Goal: Information Seeking & Learning: Learn about a topic

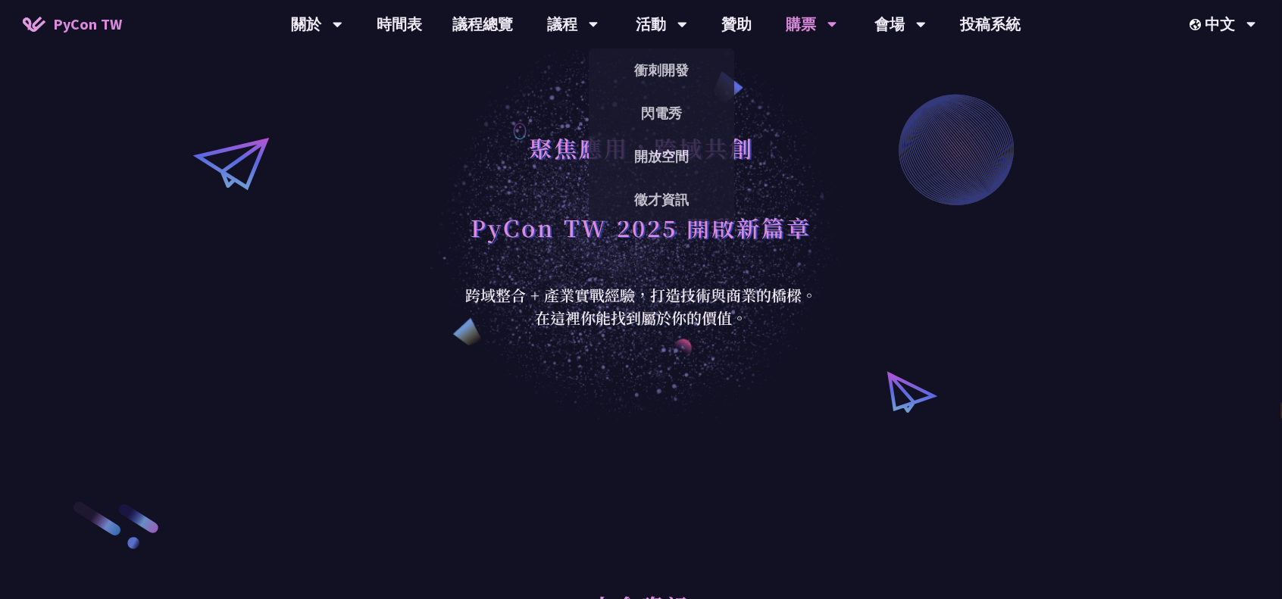
select select "zh-tw"
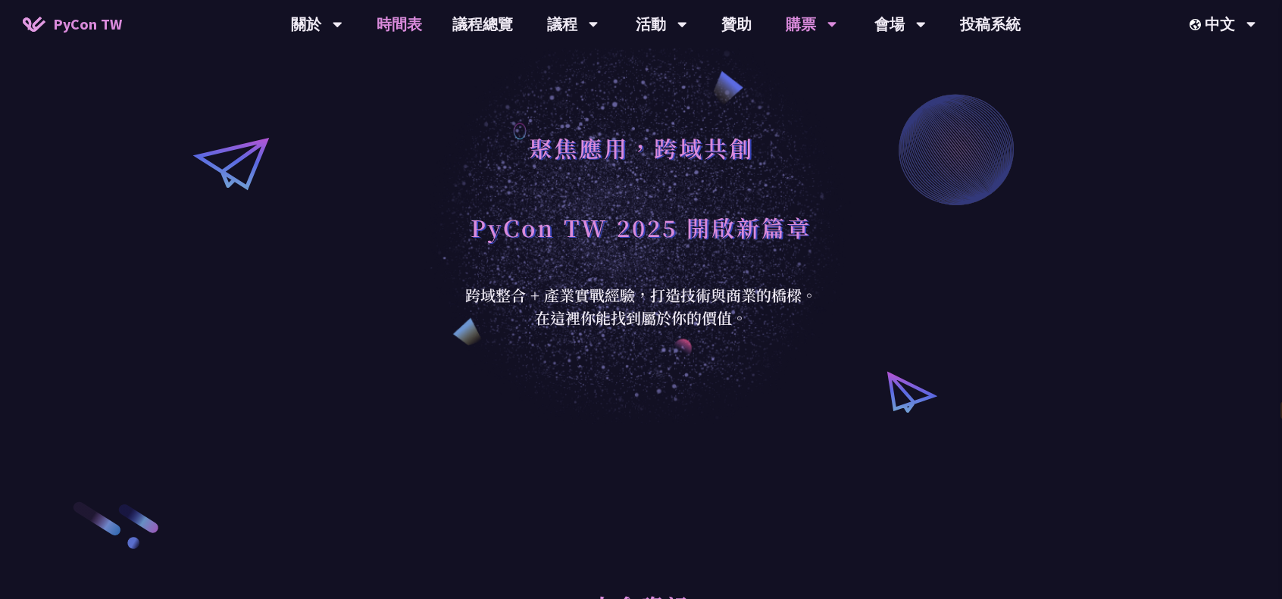
click at [386, 31] on link "時間表" at bounding box center [399, 24] width 76 height 48
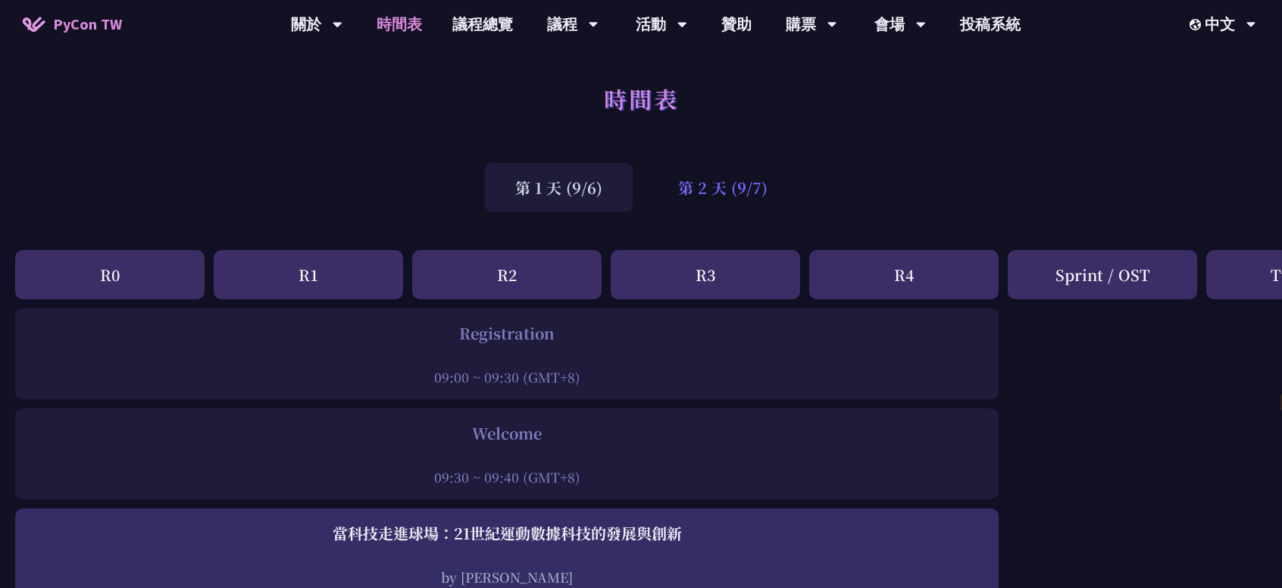
click at [729, 195] on div "第 2 天 (9/7)" at bounding box center [723, 187] width 150 height 49
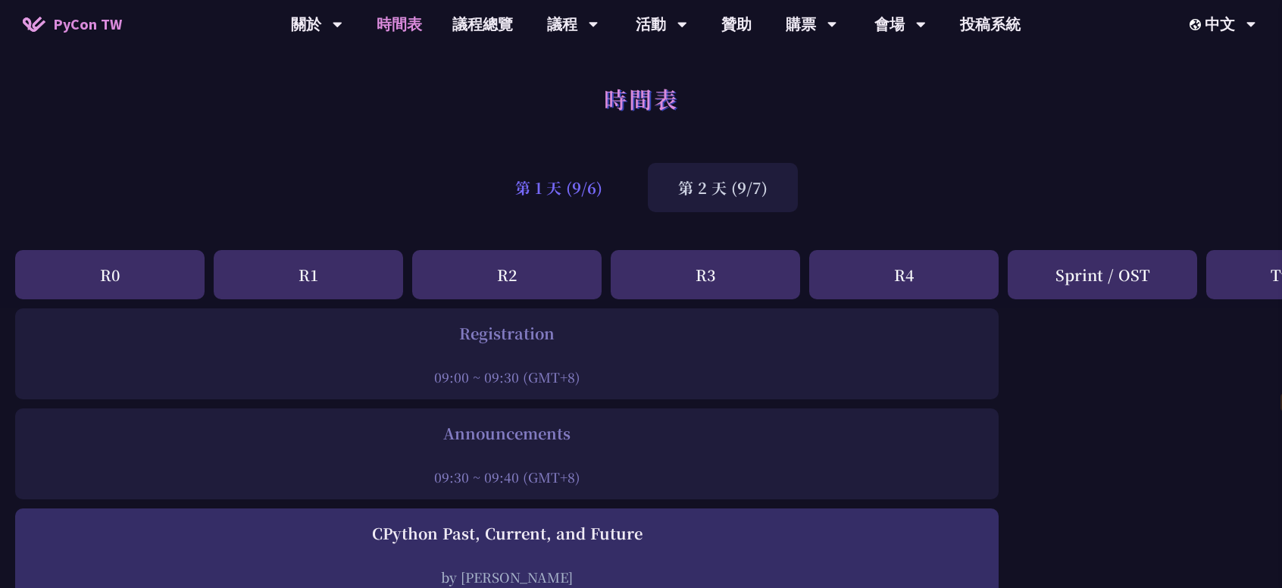
click at [606, 191] on div "第 1 天 (9/6)" at bounding box center [559, 187] width 148 height 49
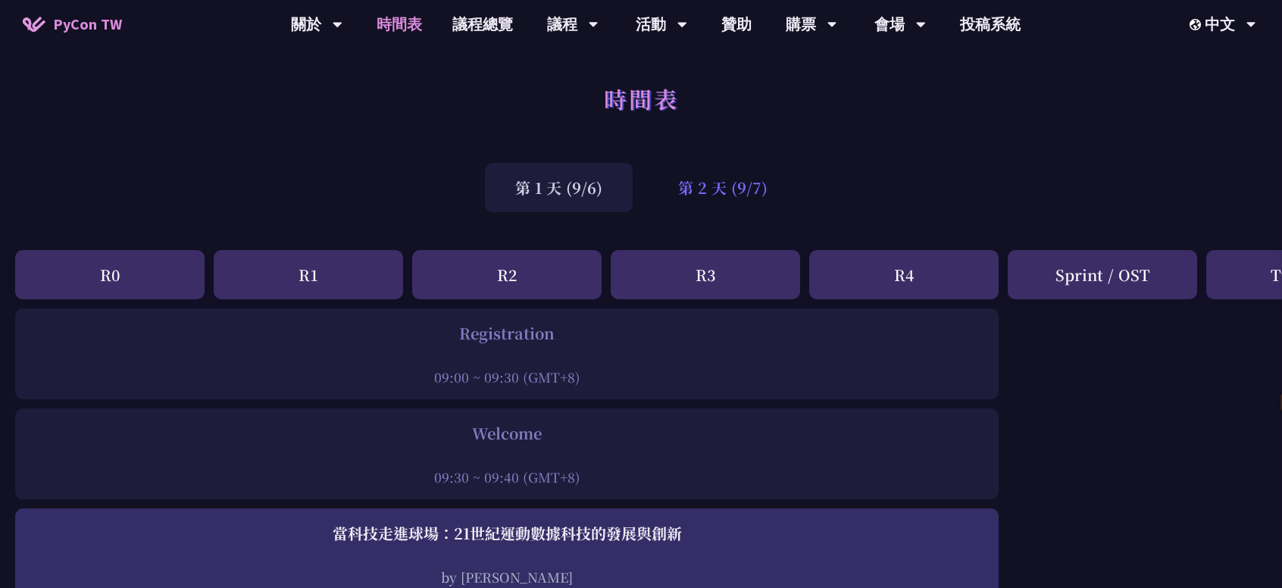
click at [733, 192] on div "第 2 天 (9/7)" at bounding box center [723, 187] width 150 height 49
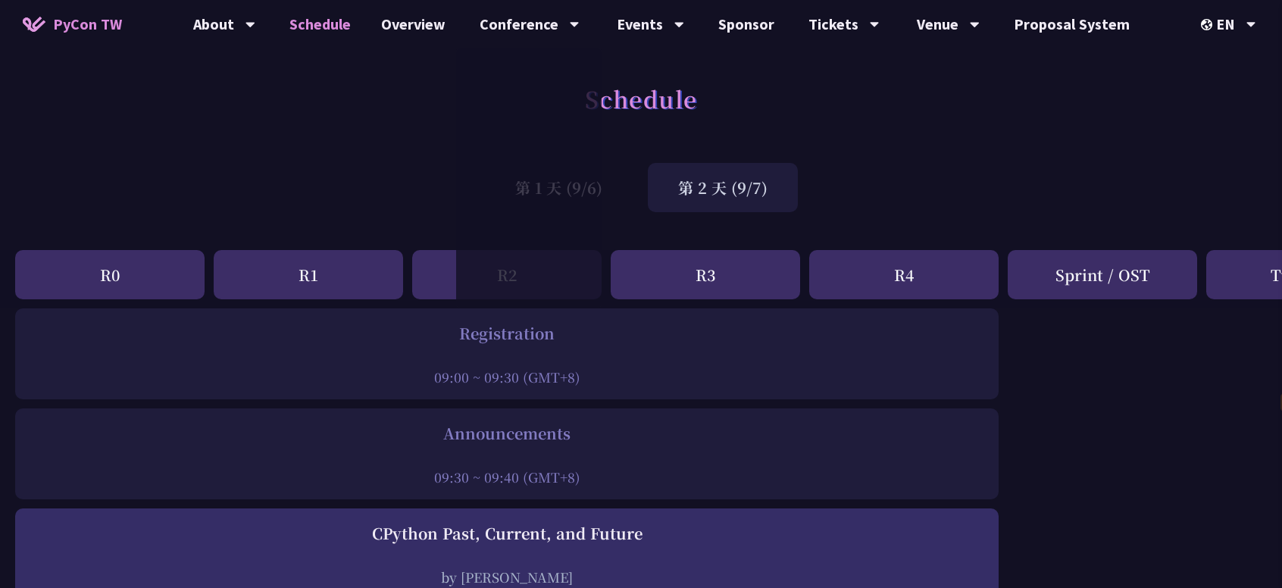
select select "zh-tw"
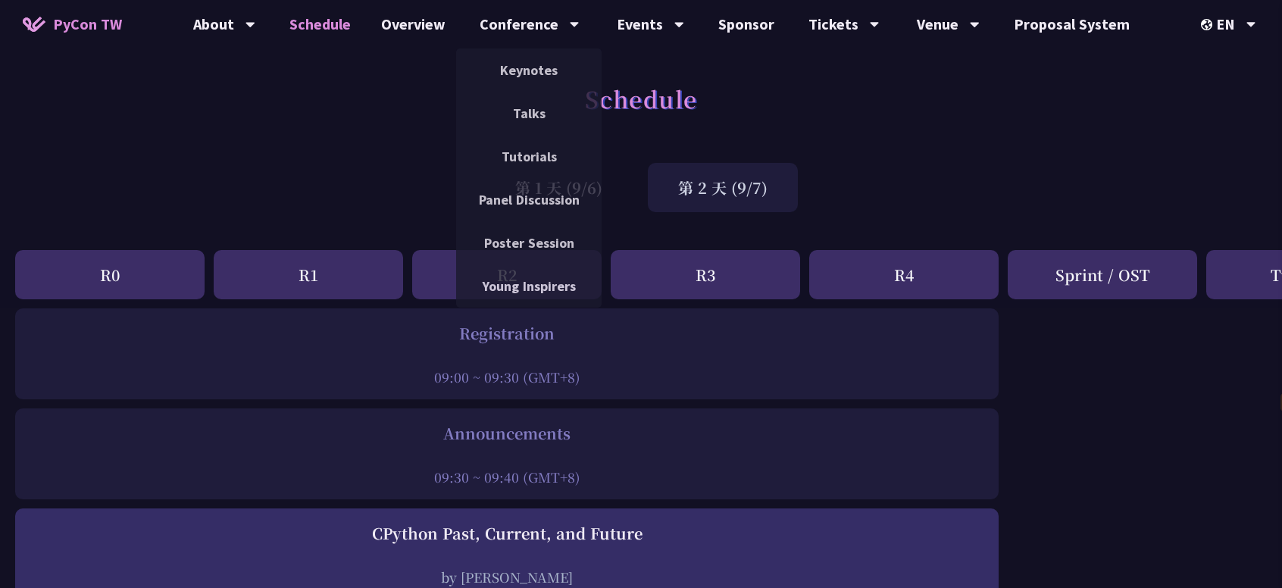
drag, startPoint x: 508, startPoint y: 349, endPoint x: 535, endPoint y: 48, distance: 302.7
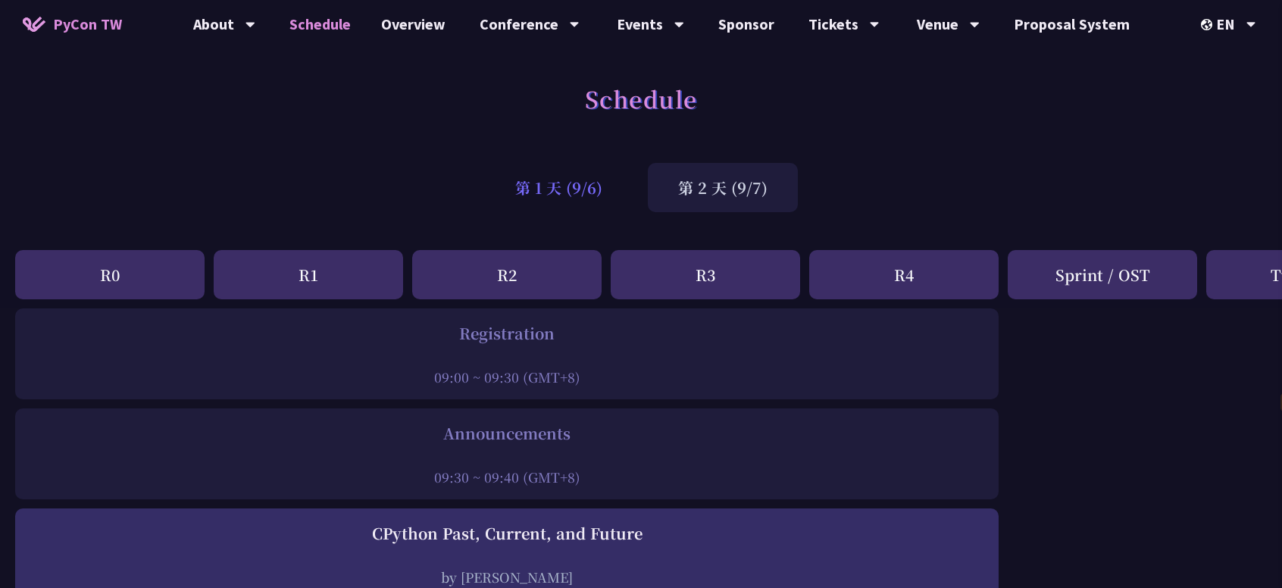
click at [577, 189] on div "第 1 天 (9/6)" at bounding box center [559, 187] width 148 height 49
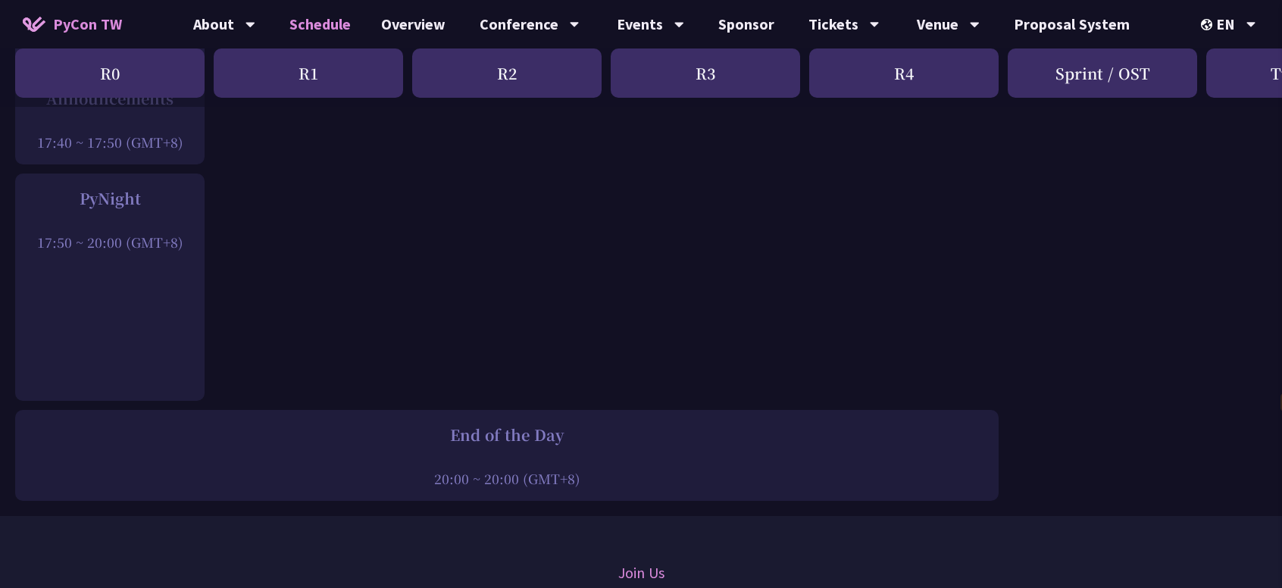
scroll to position [2272, 0]
